Goal: Navigation & Orientation: Go to known website

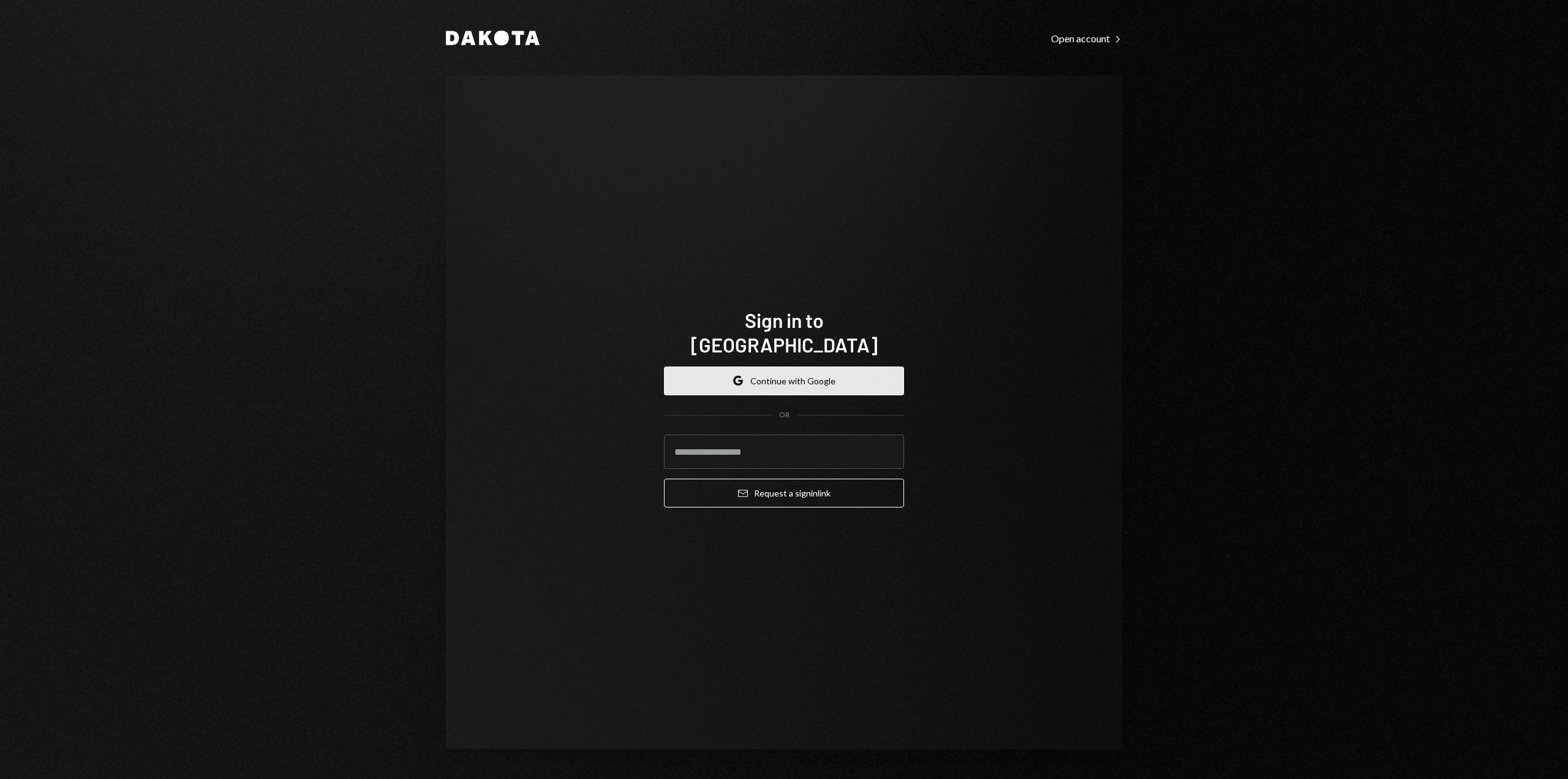
click at [818, 373] on button "Google Continue with Google" at bounding box center [784, 380] width 240 height 28
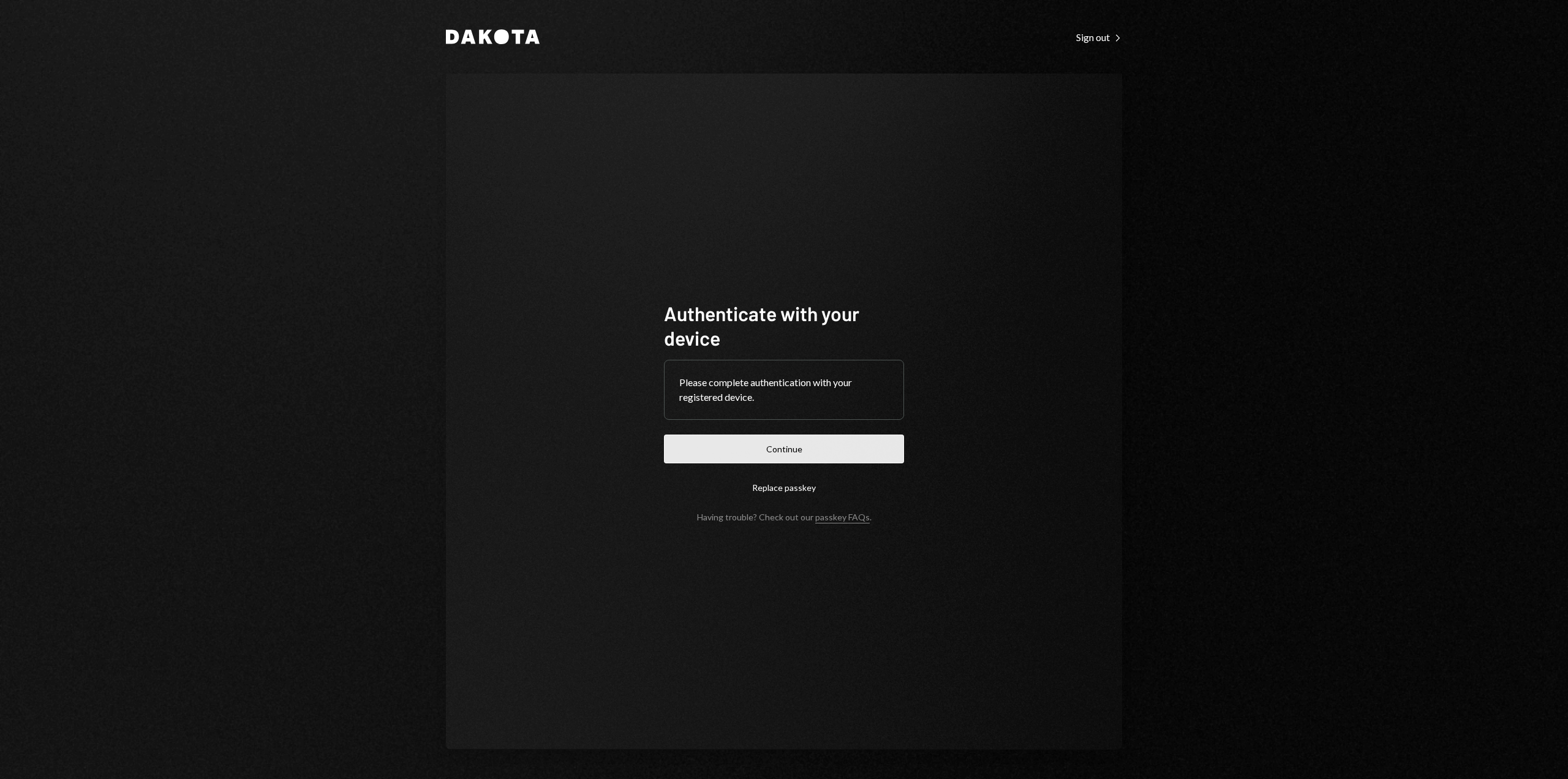
click at [711, 445] on button "Continue" at bounding box center [784, 448] width 240 height 28
